Goal: Task Accomplishment & Management: Use online tool/utility

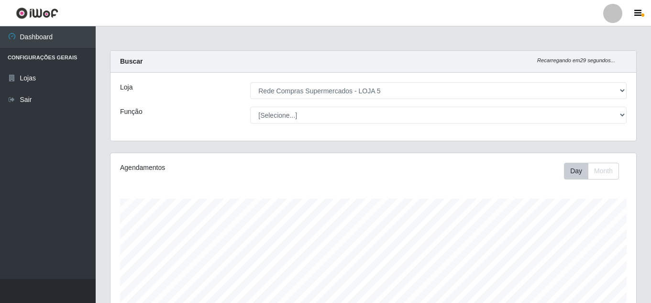
select select "397"
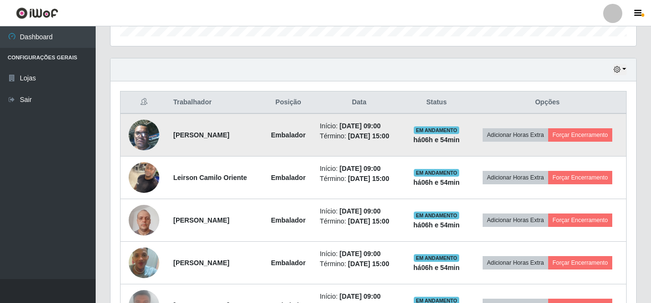
scroll to position [199, 526]
click at [550, 142] on button "Forçar Encerramento" at bounding box center [581, 134] width 64 height 13
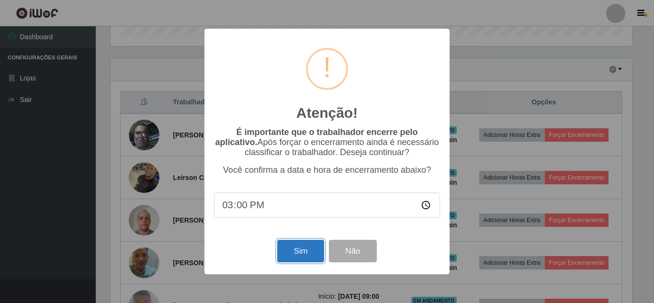
click at [289, 255] on button "Sim" at bounding box center [300, 251] width 46 height 22
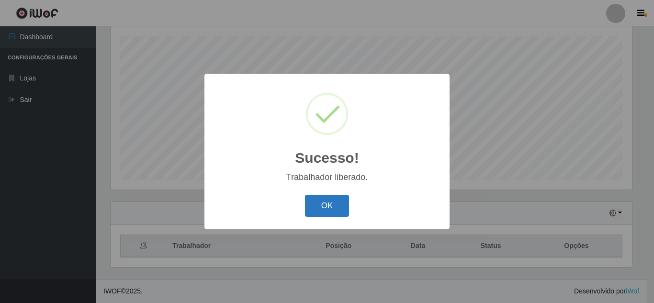
click at [330, 205] on button "OK" at bounding box center [327, 206] width 45 height 22
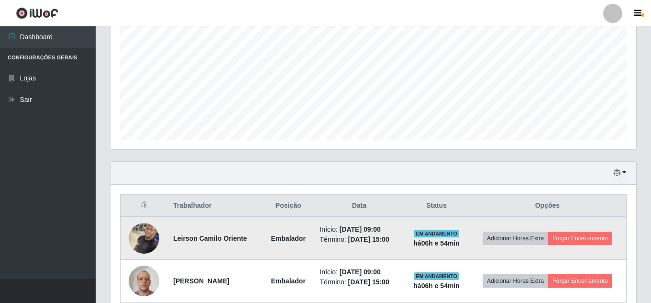
scroll to position [258, 0]
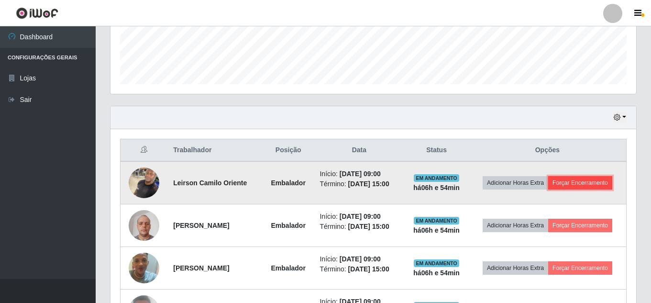
click at [549, 187] on button "Forçar Encerramento" at bounding box center [581, 182] width 64 height 13
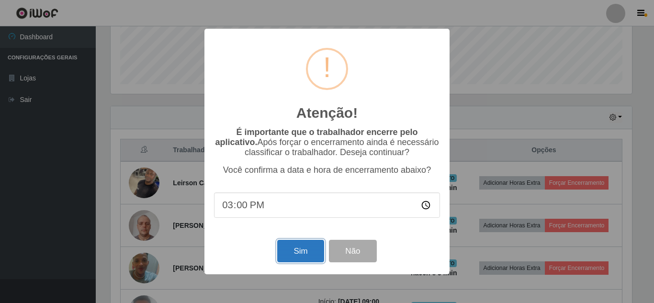
click at [281, 252] on button "Sim" at bounding box center [300, 251] width 46 height 22
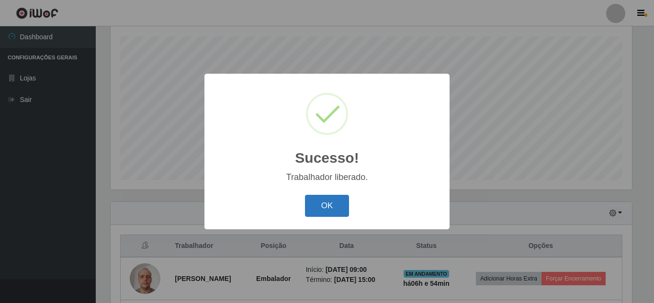
click at [329, 206] on button "OK" at bounding box center [327, 206] width 45 height 22
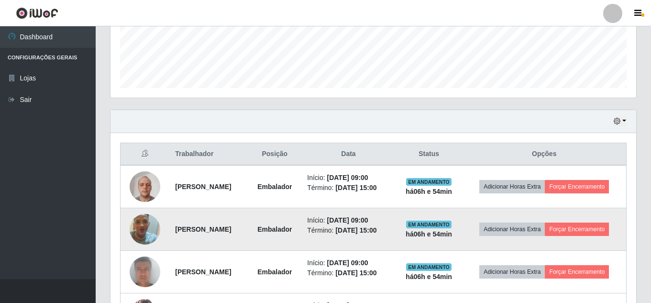
scroll to position [258, 0]
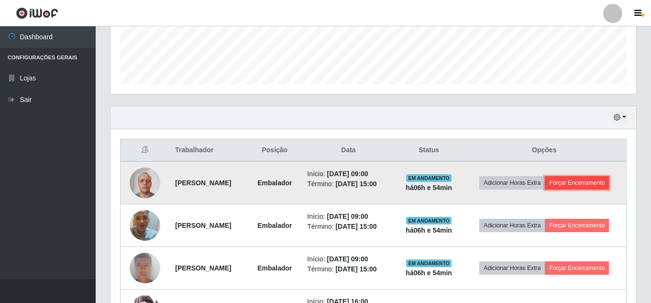
click at [545, 190] on button "Forçar Encerramento" at bounding box center [577, 182] width 64 height 13
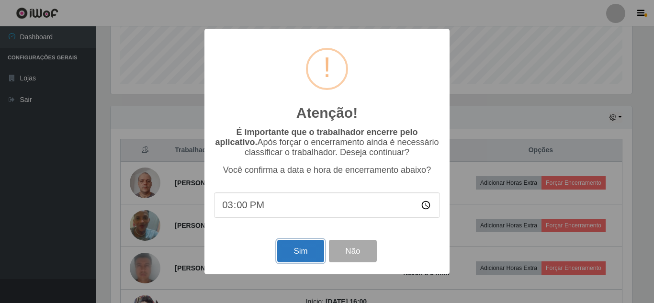
click at [314, 258] on button "Sim" at bounding box center [300, 251] width 46 height 22
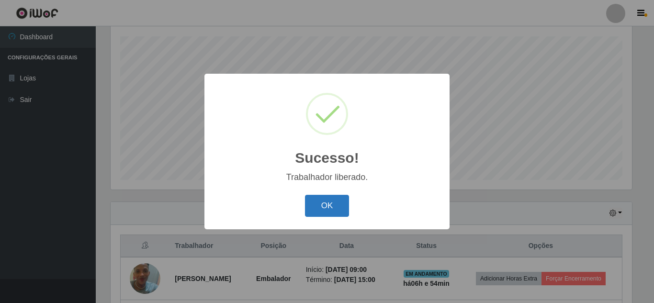
click at [339, 203] on button "OK" at bounding box center [327, 206] width 45 height 22
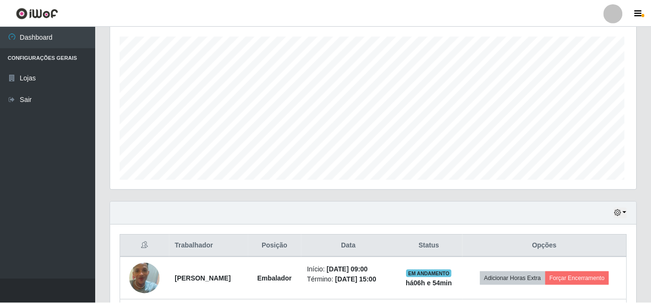
scroll to position [0, 0]
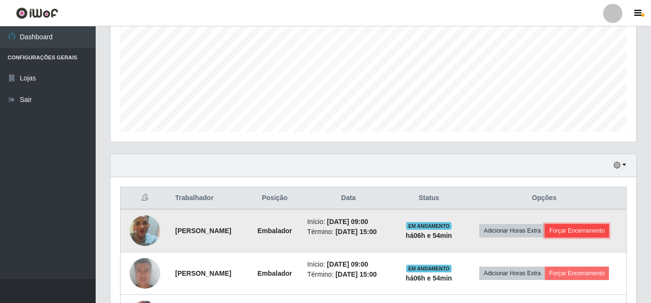
click at [555, 237] on button "Forçar Encerramento" at bounding box center [577, 230] width 64 height 13
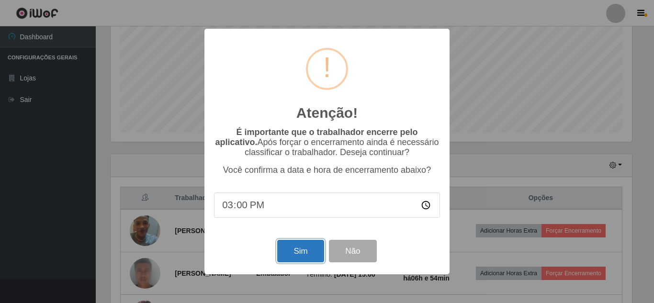
click at [293, 255] on button "Sim" at bounding box center [300, 251] width 46 height 22
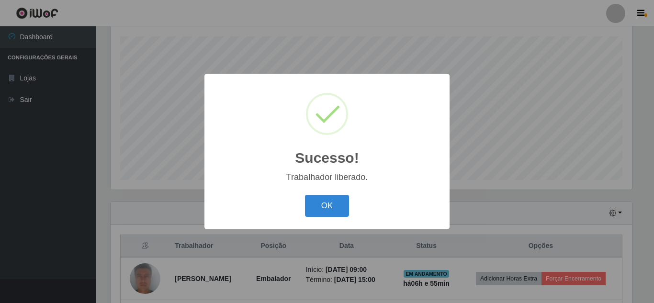
drag, startPoint x: 331, startPoint y: 202, endPoint x: 354, endPoint y: 213, distance: 25.3
click at [331, 206] on button "OK" at bounding box center [327, 206] width 45 height 22
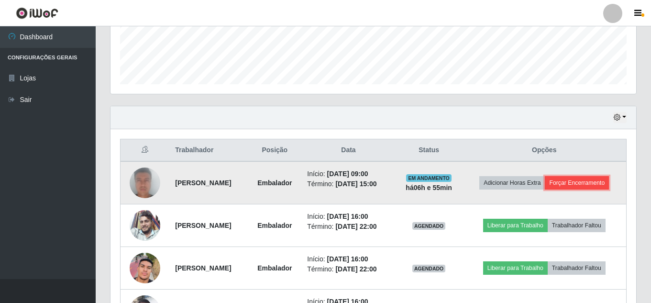
click at [545, 190] on button "Forçar Encerramento" at bounding box center [577, 182] width 64 height 13
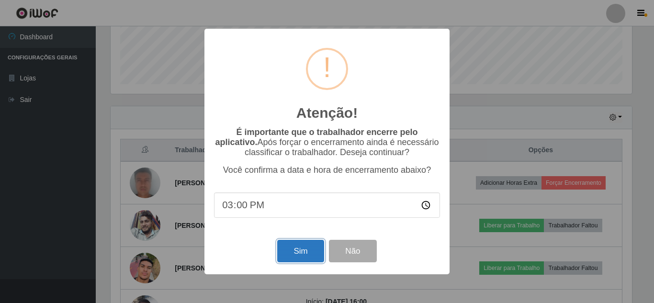
click at [288, 250] on button "Sim" at bounding box center [300, 251] width 46 height 22
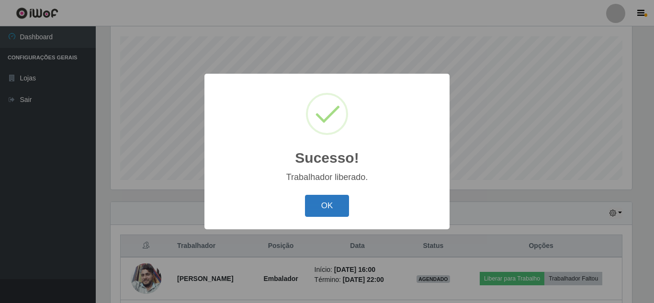
click at [323, 204] on button "OK" at bounding box center [327, 206] width 45 height 22
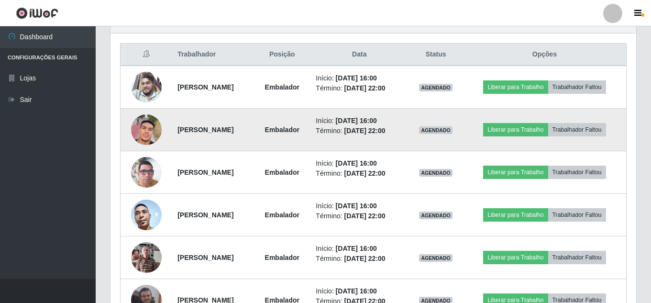
click at [145, 134] on img at bounding box center [146, 129] width 31 height 55
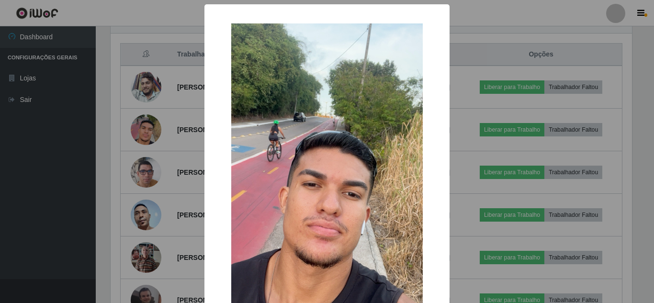
click at [87, 125] on div "× OK Cancel" at bounding box center [327, 151] width 654 height 303
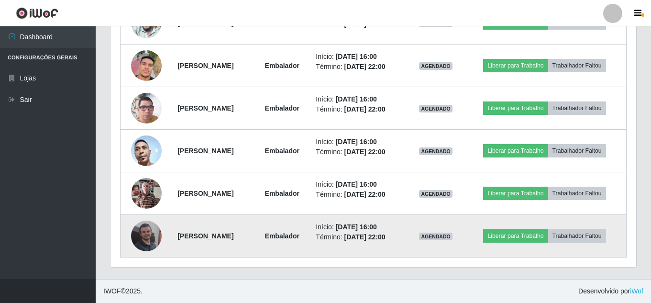
click at [141, 240] on img at bounding box center [146, 236] width 31 height 31
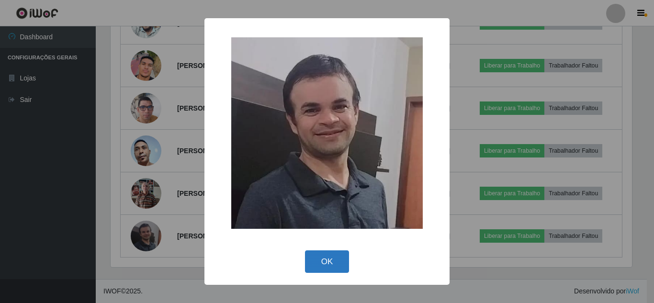
click at [337, 265] on button "OK" at bounding box center [327, 261] width 45 height 22
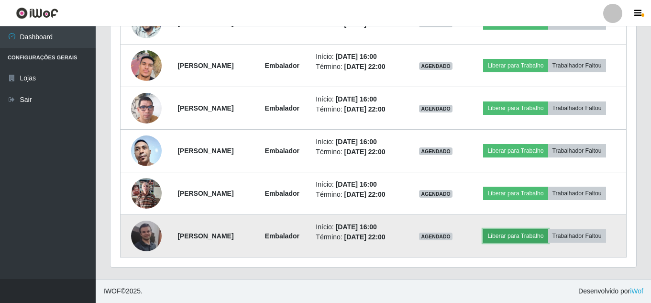
click at [516, 237] on button "Liberar para Trabalho" at bounding box center [515, 235] width 65 height 13
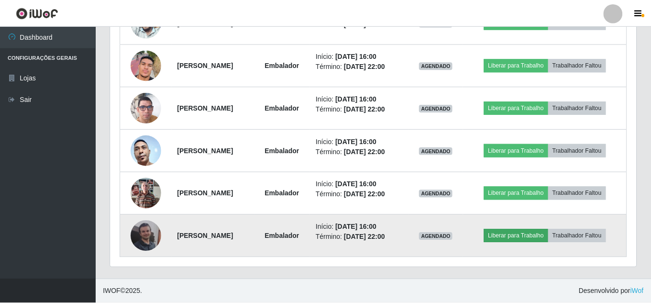
scroll to position [199, 521]
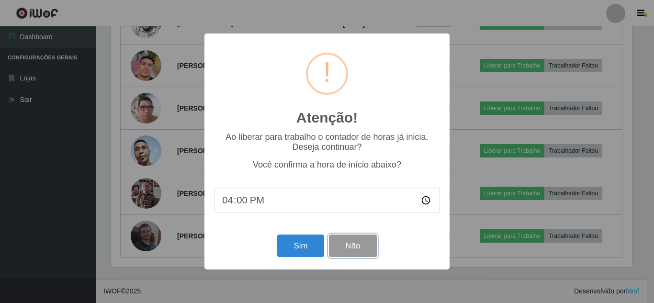
click at [367, 243] on button "Não" at bounding box center [352, 246] width 47 height 22
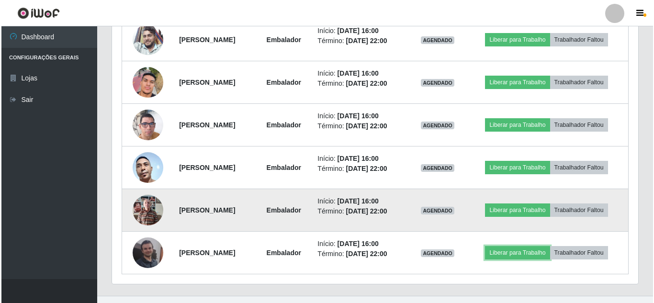
scroll to position [418, 0]
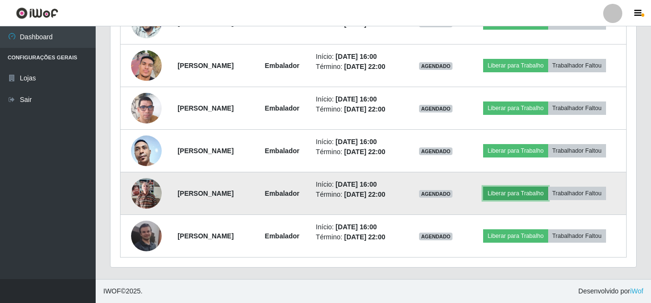
click at [548, 191] on button "Liberar para Trabalho" at bounding box center [515, 193] width 65 height 13
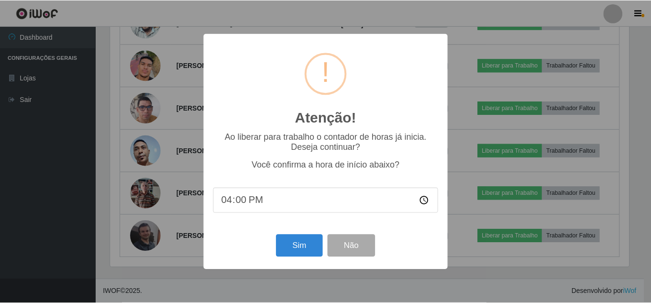
scroll to position [199, 521]
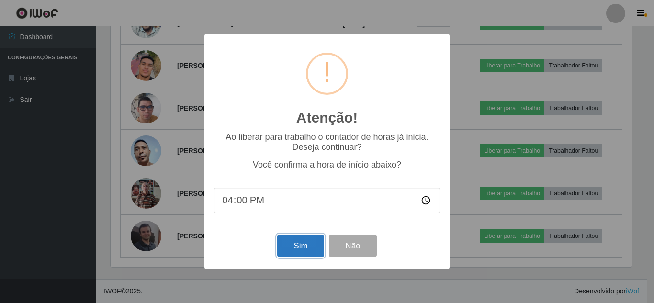
click at [296, 248] on button "Sim" at bounding box center [300, 246] width 46 height 22
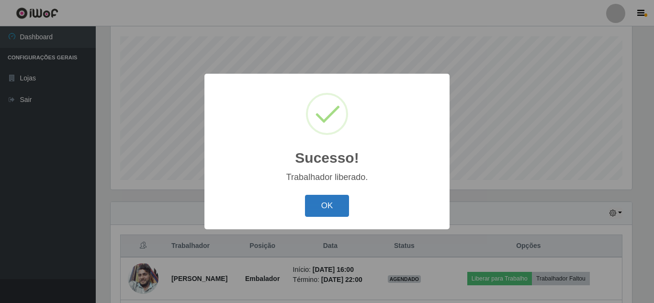
click at [334, 202] on button "OK" at bounding box center [327, 206] width 45 height 22
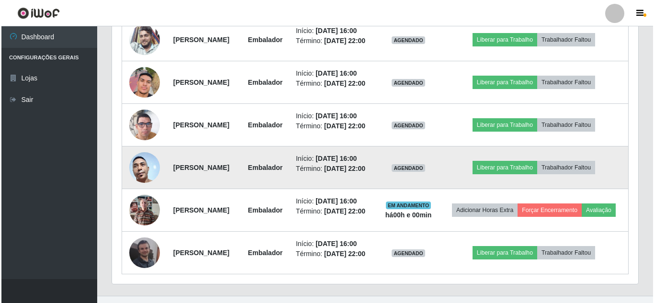
scroll to position [378, 0]
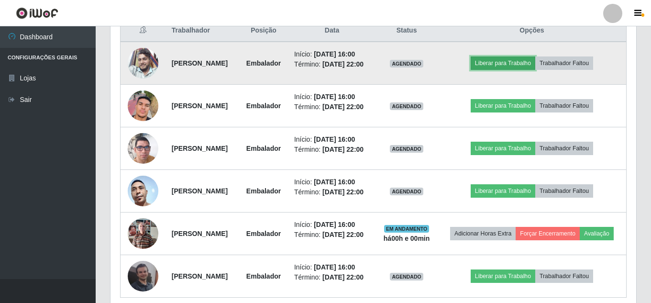
click at [520, 70] on button "Liberar para Trabalho" at bounding box center [503, 62] width 65 height 13
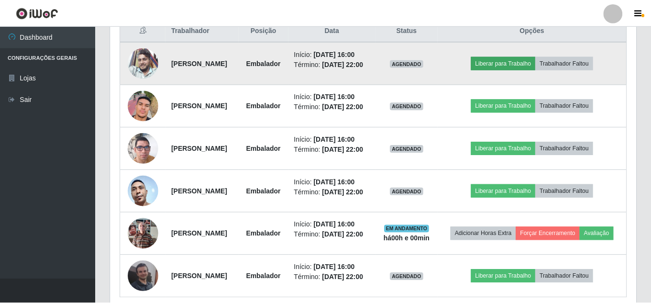
scroll to position [199, 521]
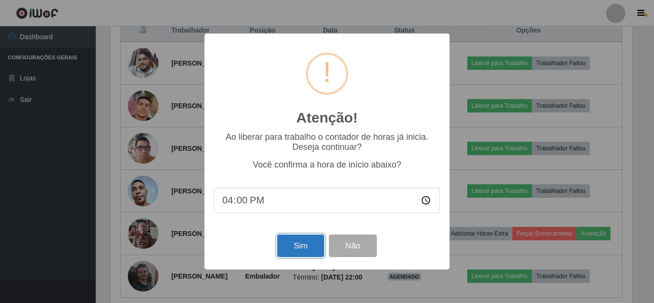
click at [296, 252] on button "Sim" at bounding box center [300, 246] width 46 height 22
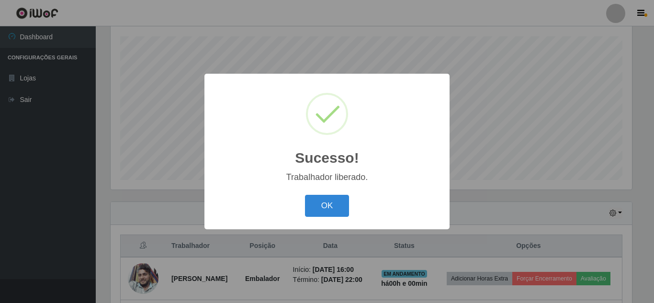
click at [353, 208] on div "OK Cancel" at bounding box center [327, 205] width 226 height 27
click at [336, 200] on button "OK" at bounding box center [327, 206] width 45 height 22
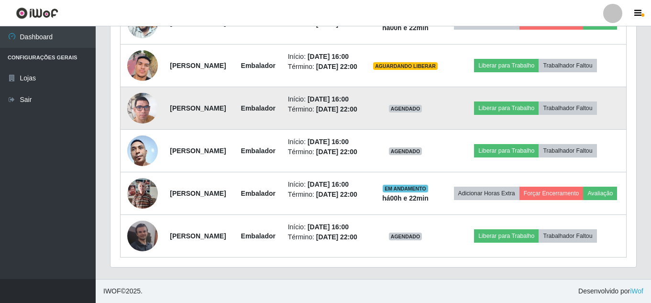
scroll to position [449, 0]
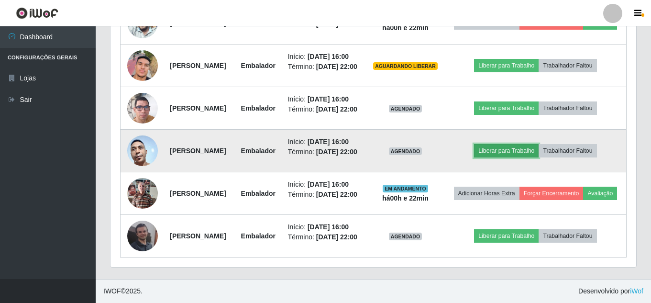
click at [512, 157] on button "Liberar para Trabalho" at bounding box center [506, 150] width 65 height 13
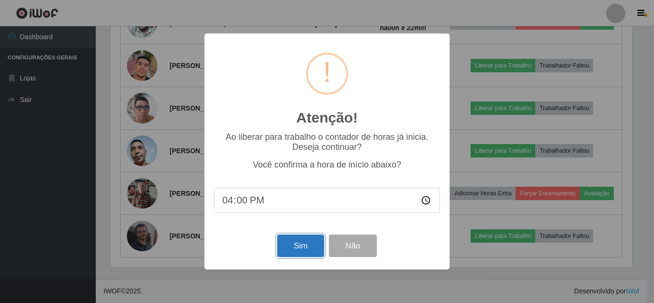
click at [304, 248] on button "Sim" at bounding box center [300, 246] width 46 height 22
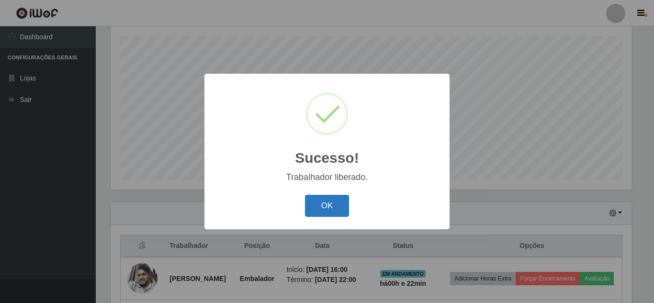
click at [324, 200] on button "OK" at bounding box center [327, 206] width 45 height 22
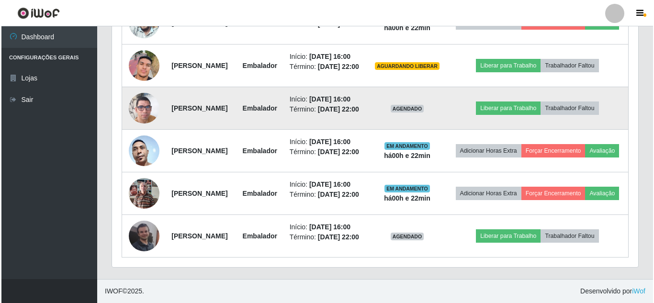
scroll to position [497, 0]
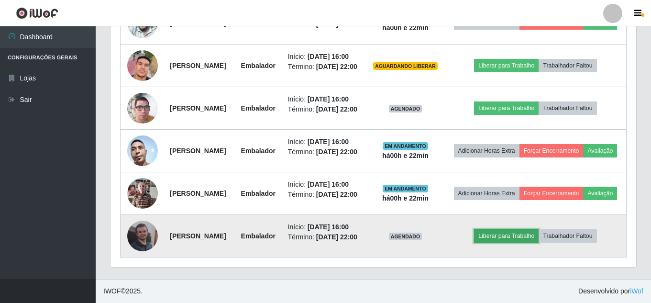
click at [535, 243] on button "Liberar para Trabalho" at bounding box center [506, 235] width 65 height 13
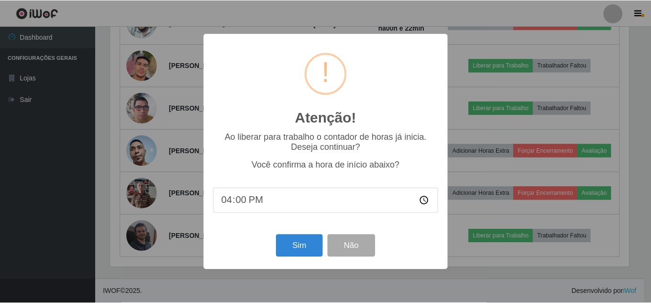
scroll to position [199, 521]
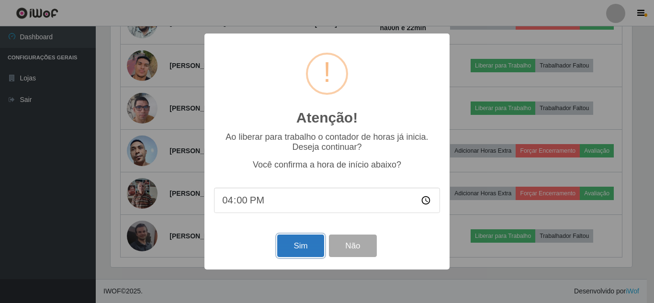
click at [290, 248] on button "Sim" at bounding box center [300, 246] width 46 height 22
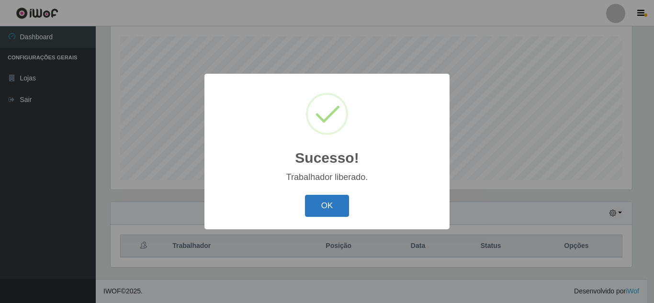
click at [328, 210] on button "OK" at bounding box center [327, 206] width 45 height 22
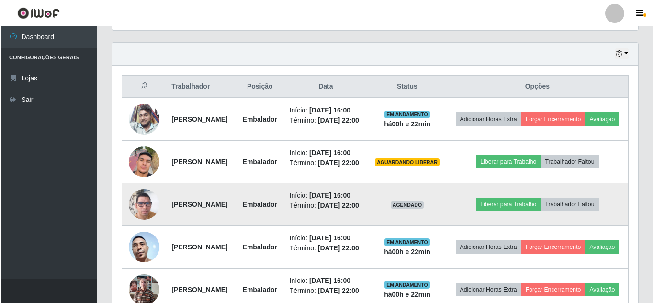
scroll to position [354, 0]
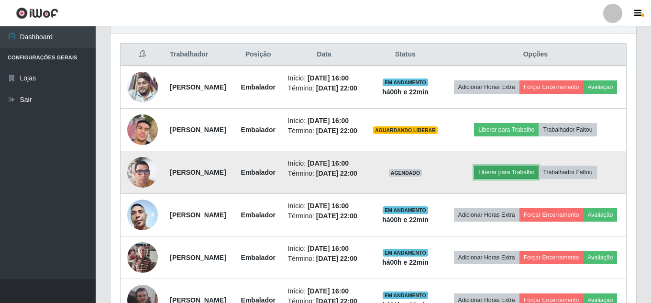
click at [515, 179] on button "Liberar para Trabalho" at bounding box center [506, 172] width 65 height 13
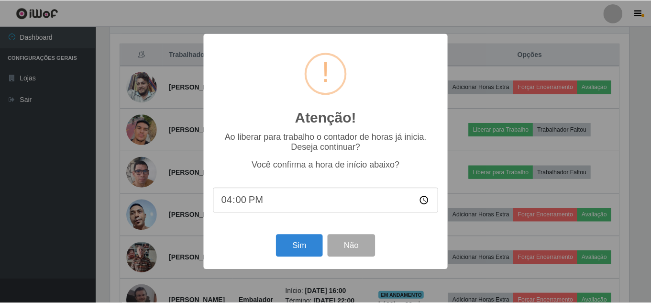
scroll to position [199, 521]
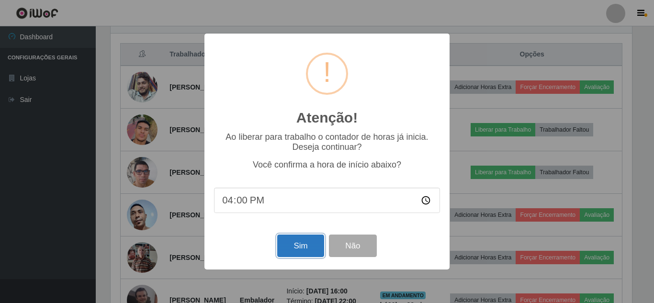
click at [300, 242] on button "Sim" at bounding box center [300, 246] width 46 height 22
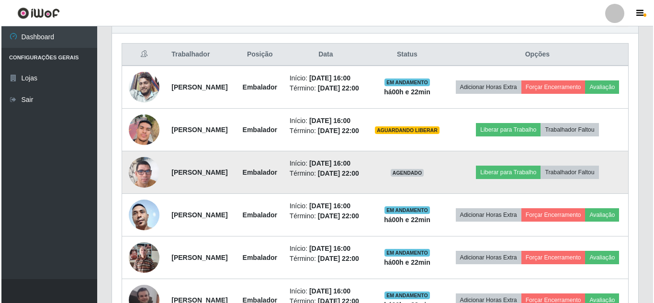
scroll to position [162, 0]
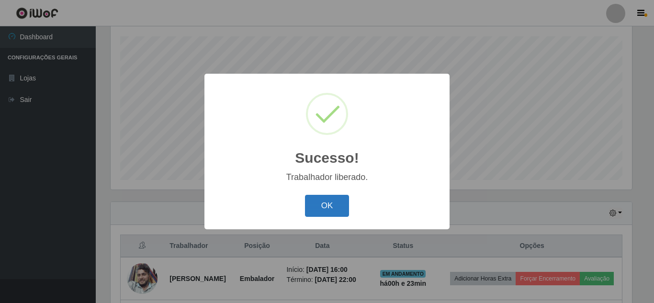
click at [333, 213] on button "OK" at bounding box center [327, 206] width 45 height 22
